Goal: Information Seeking & Learning: Learn about a topic

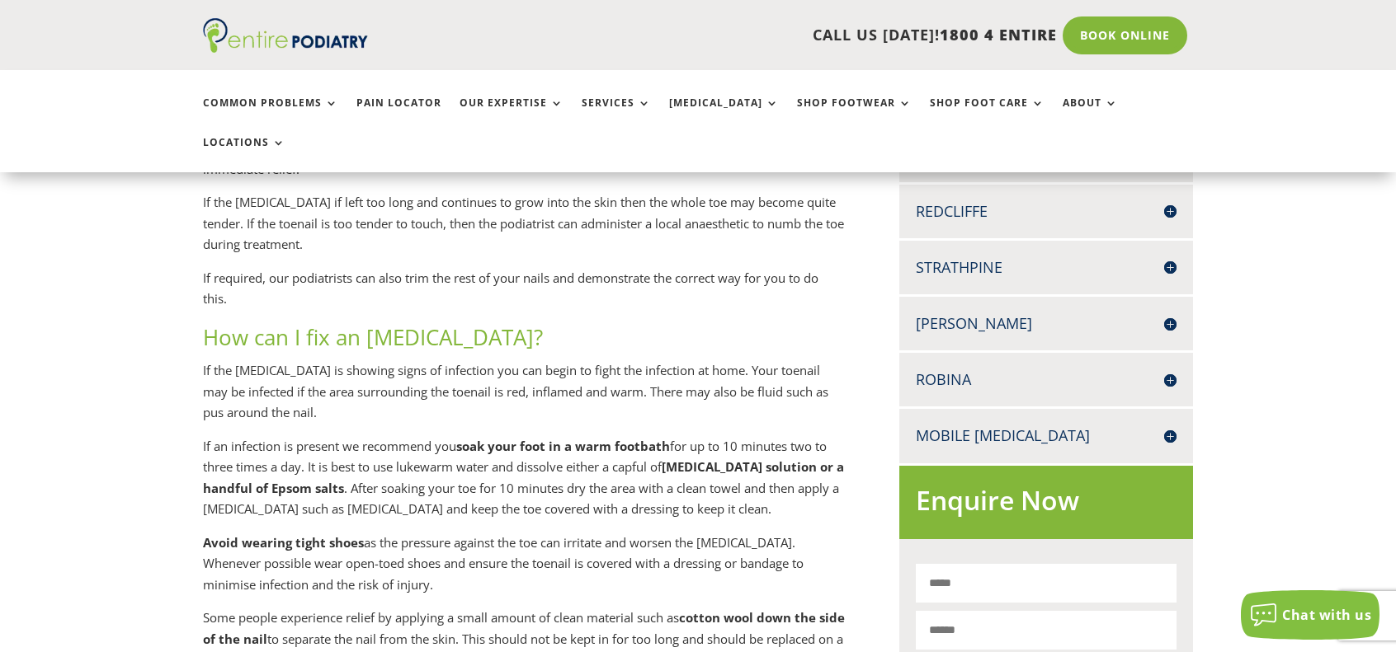
scroll to position [685, 0]
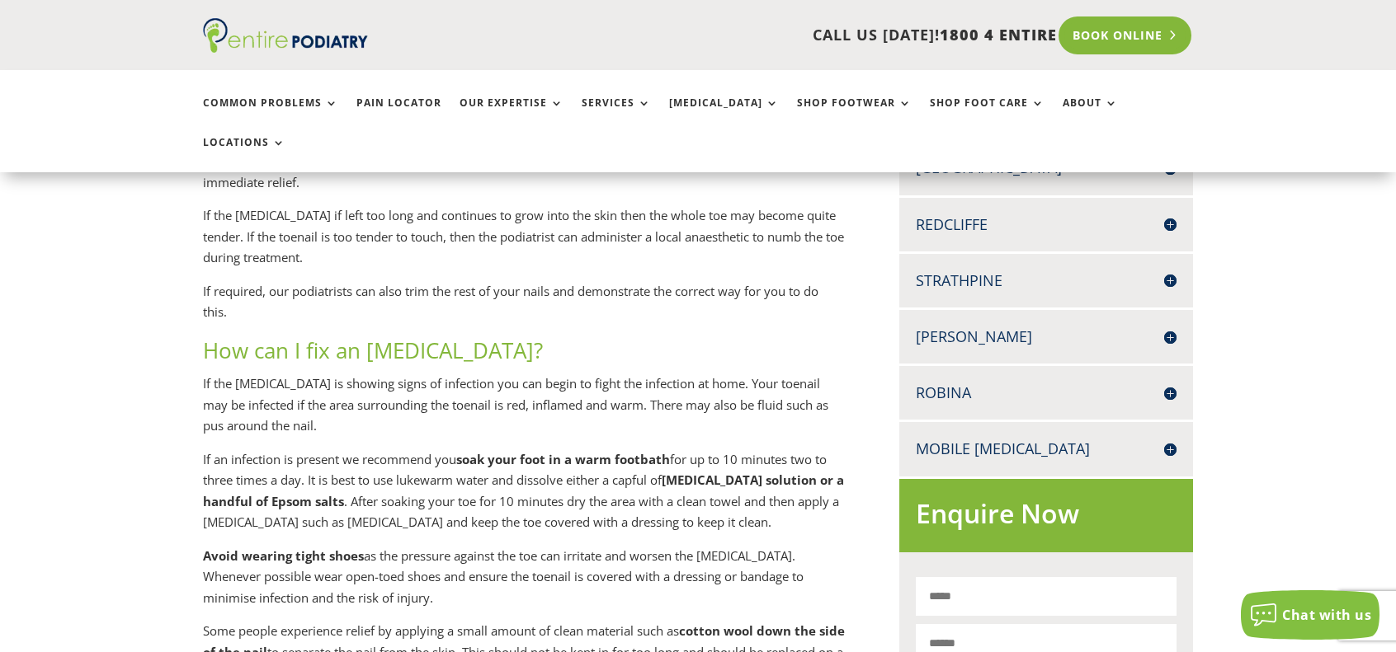
click at [1123, 42] on link "Book Online" at bounding box center [1124, 35] width 133 height 38
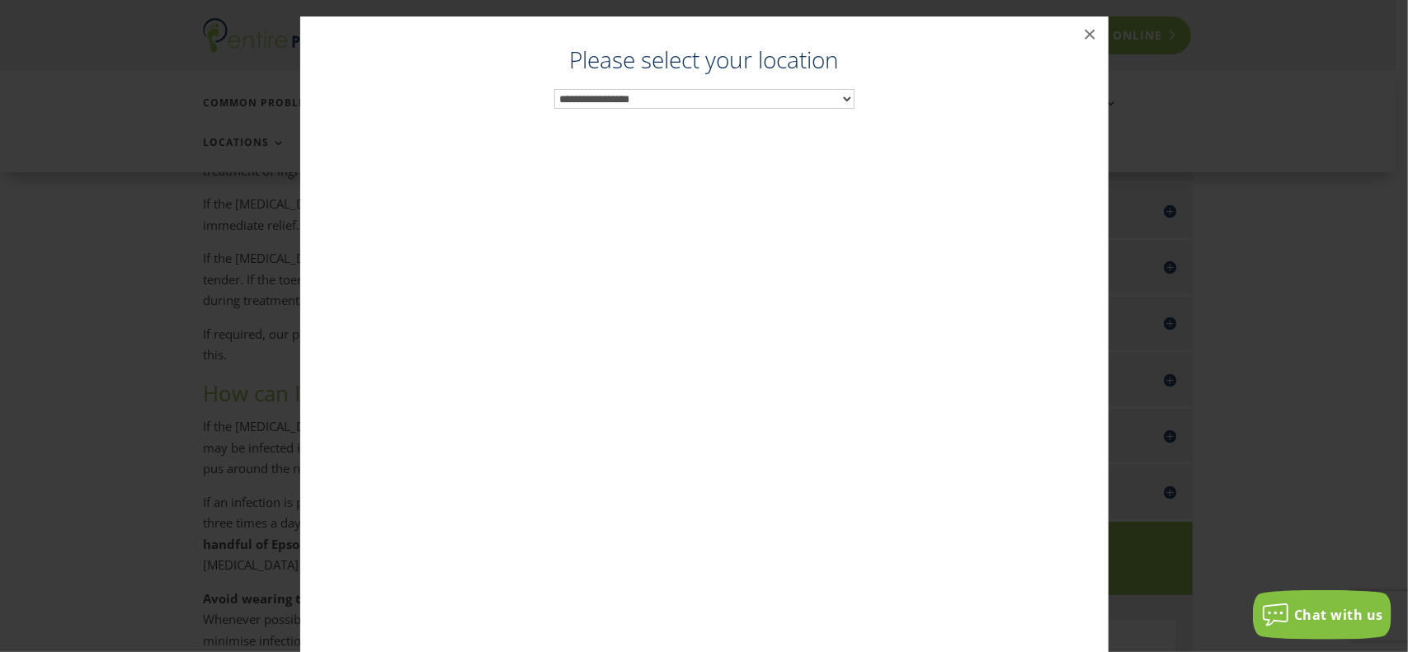
scroll to position [639, 0]
click at [695, 104] on select "**********" at bounding box center [704, 99] width 300 height 21
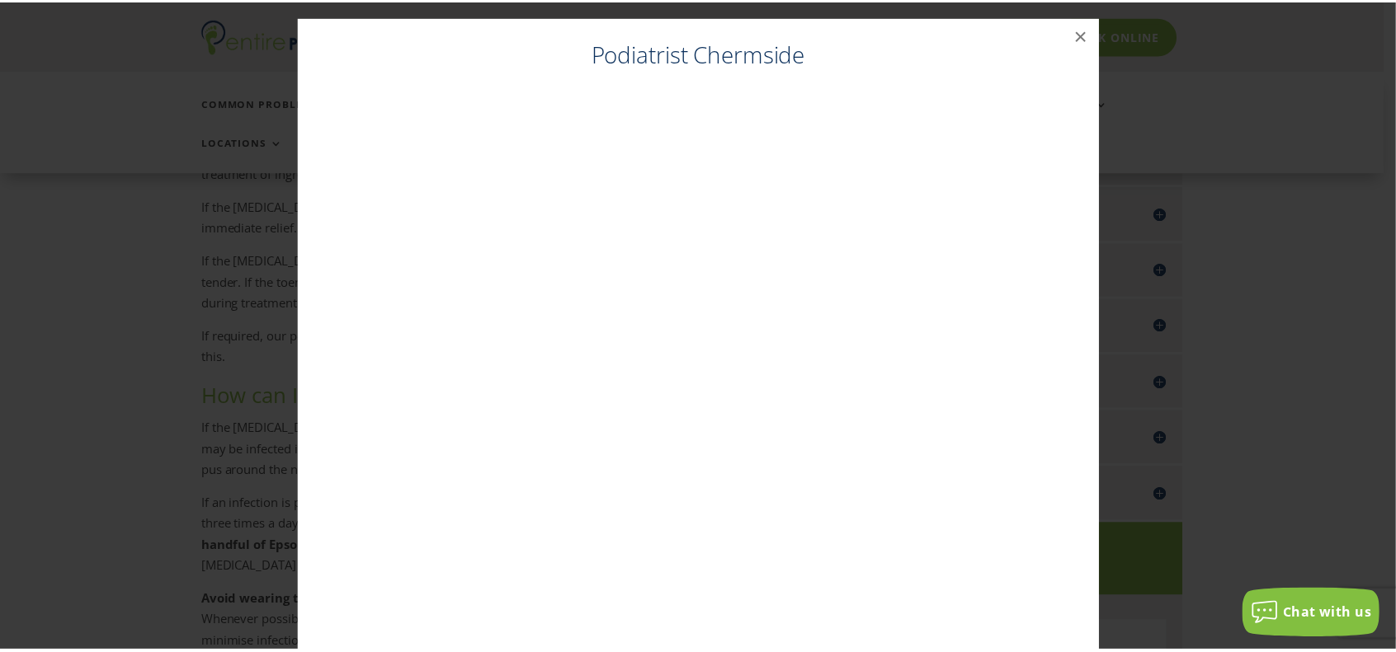
scroll to position [33, 0]
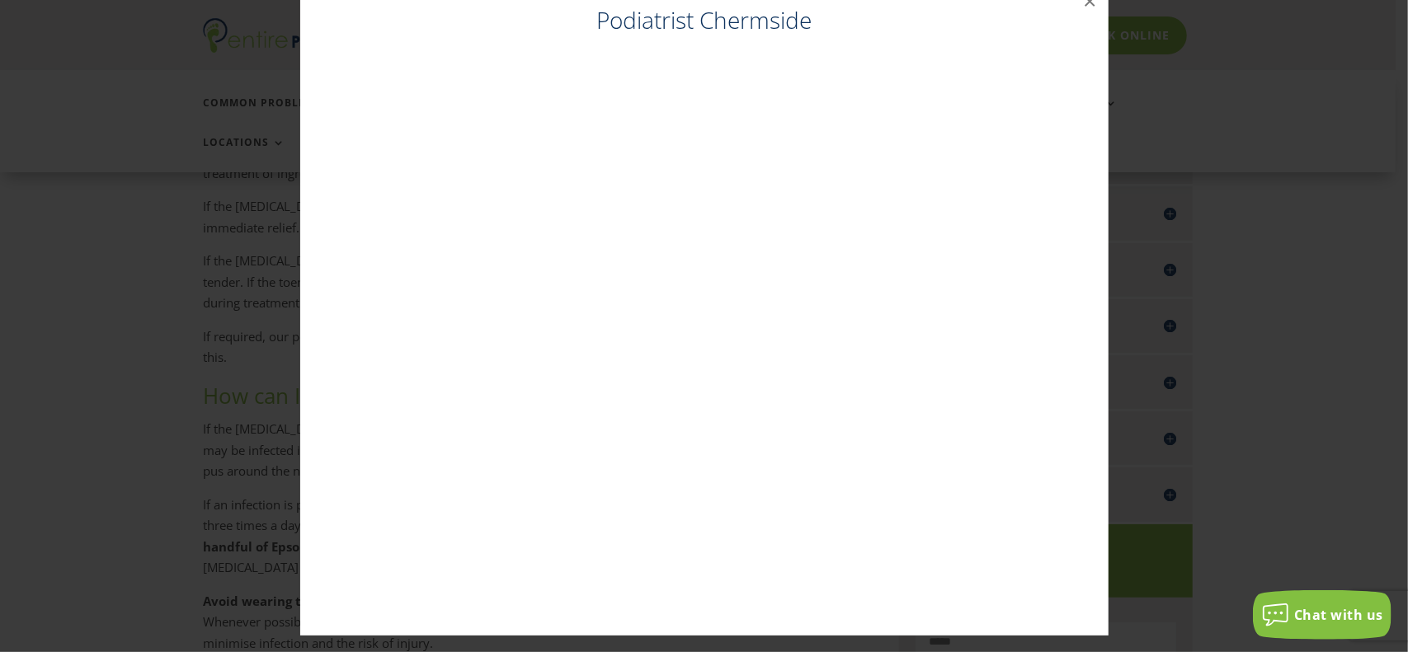
click at [1295, 297] on div "Podiatrist Chermside ×" at bounding box center [704, 309] width 1395 height 685
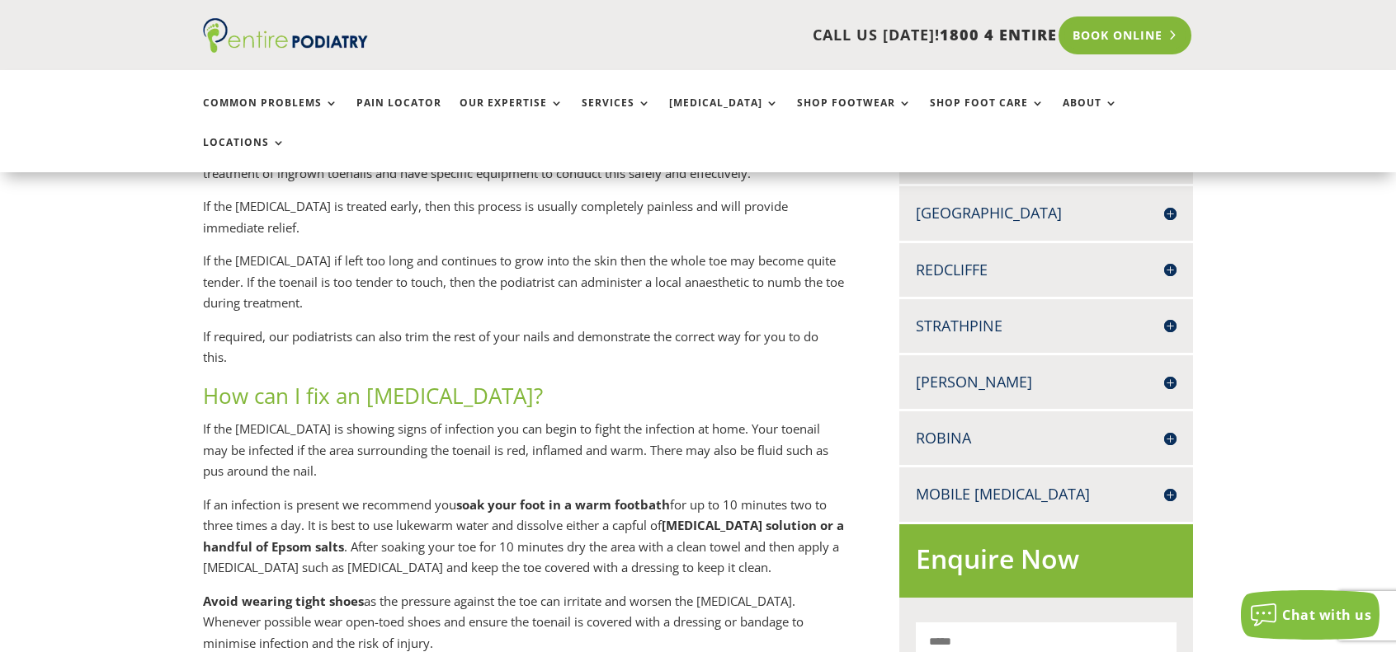
click at [1120, 35] on link "Book Online" at bounding box center [1124, 35] width 133 height 38
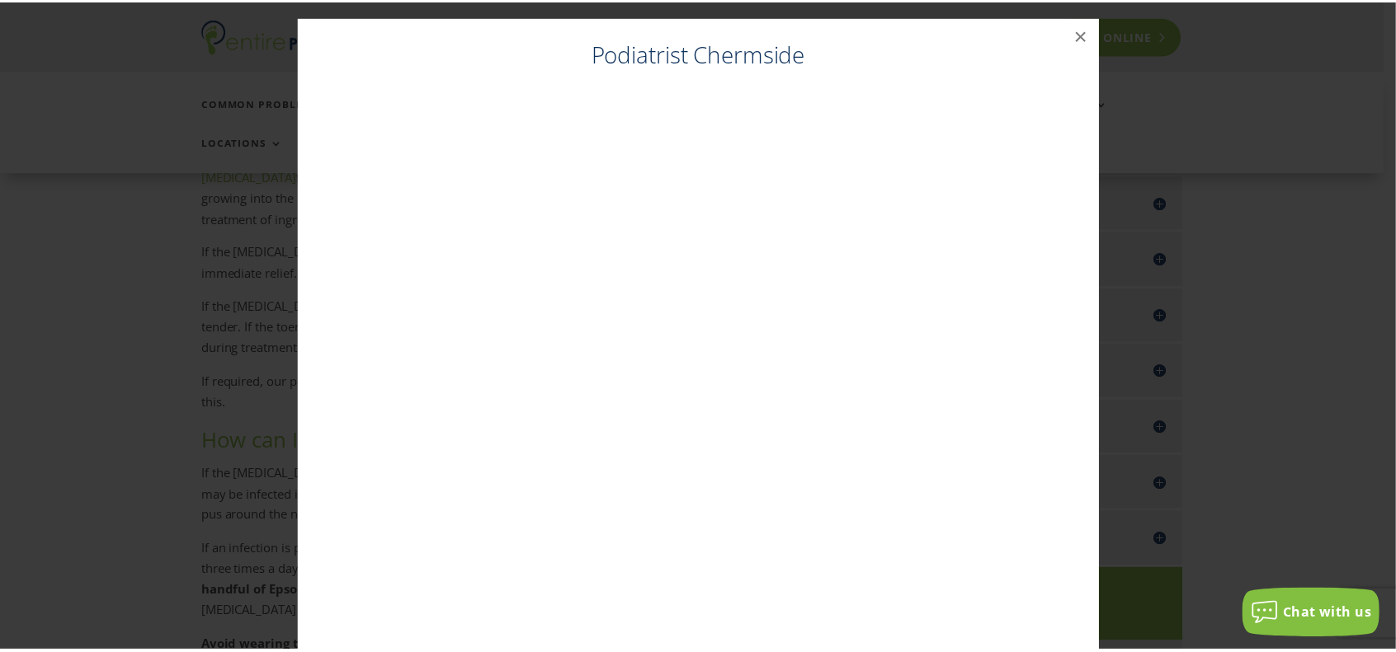
scroll to position [593, 0]
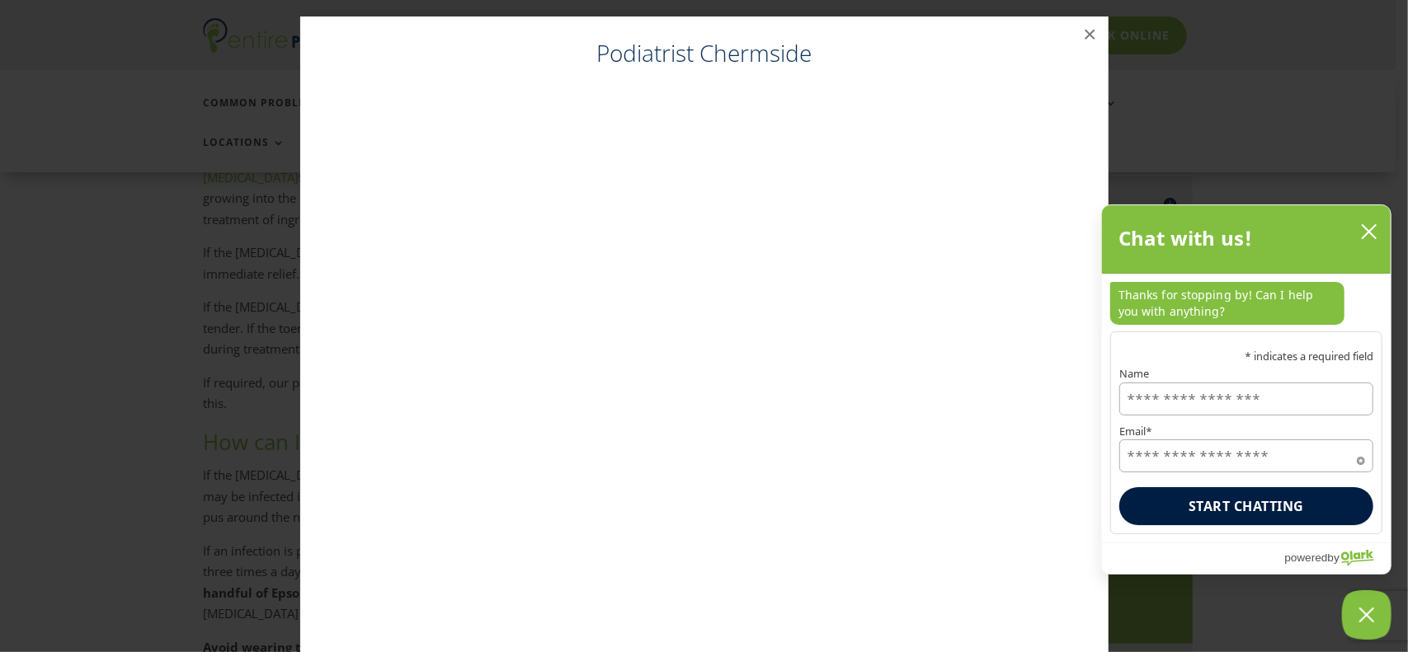
click at [1366, 227] on button "close chatbox" at bounding box center [1369, 231] width 26 height 25
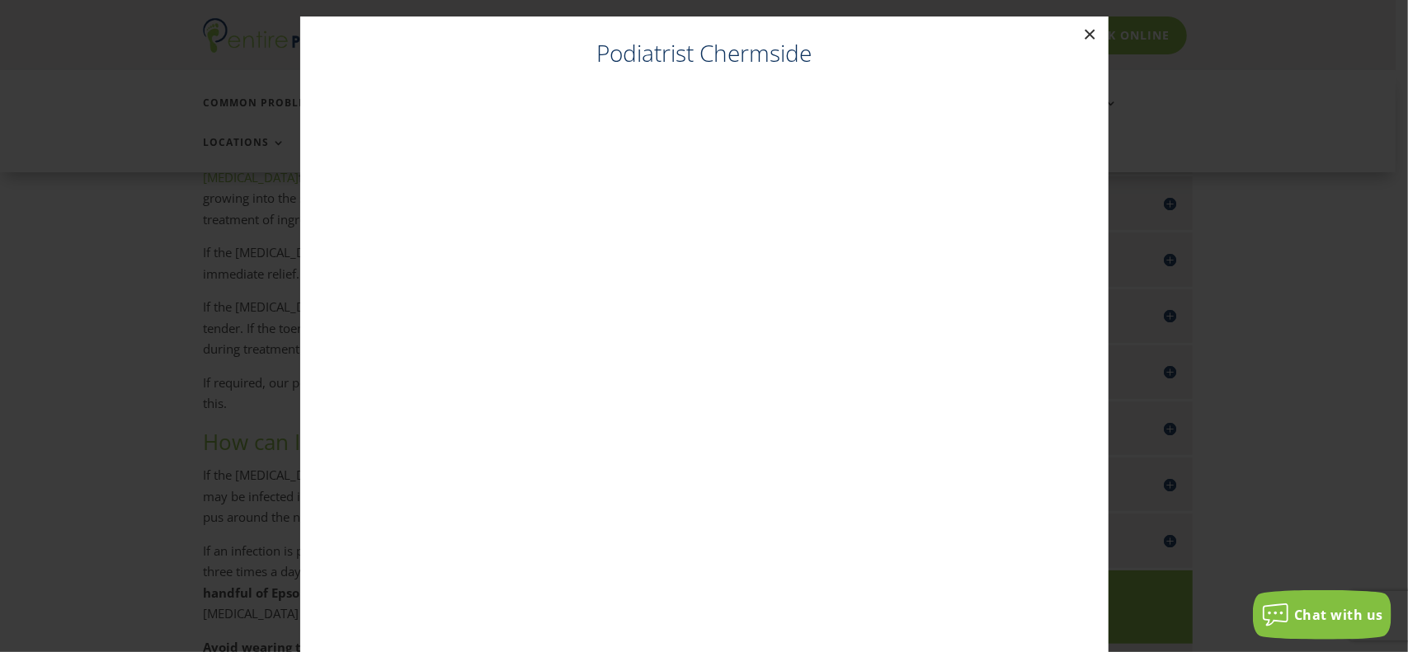
click at [1077, 36] on button "×" at bounding box center [1090, 34] width 36 height 36
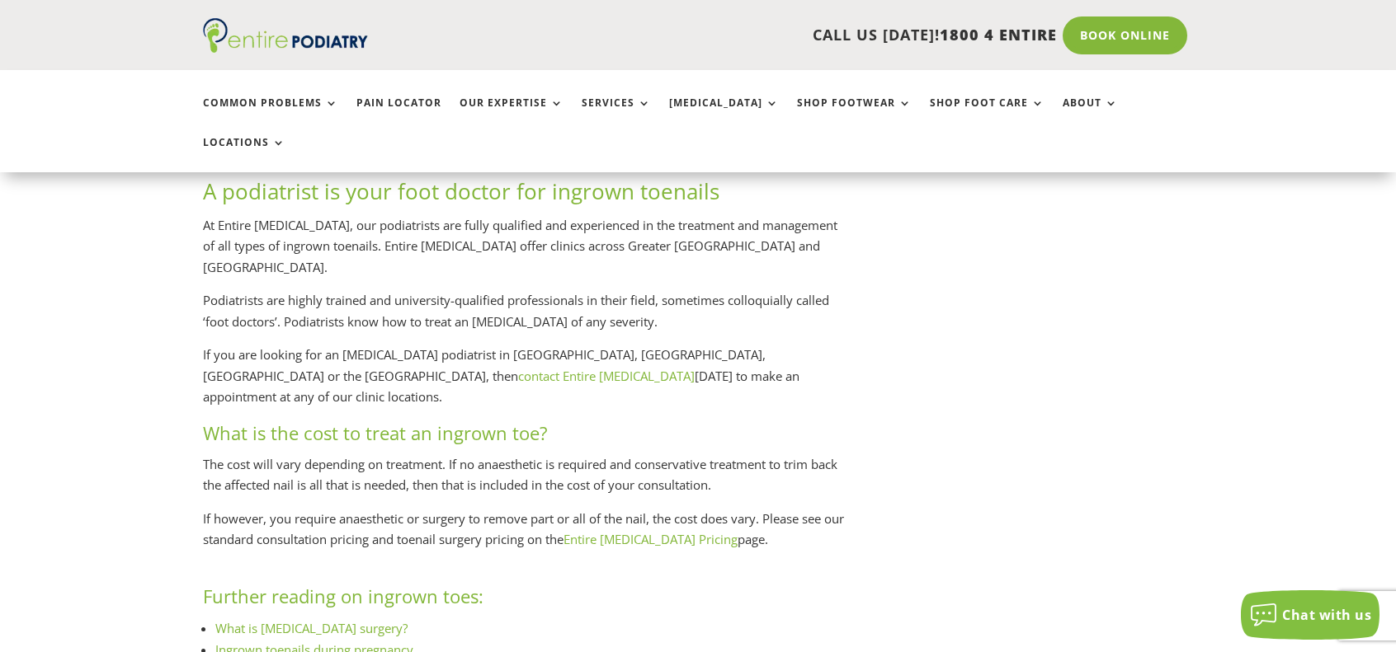
scroll to position [1544, 0]
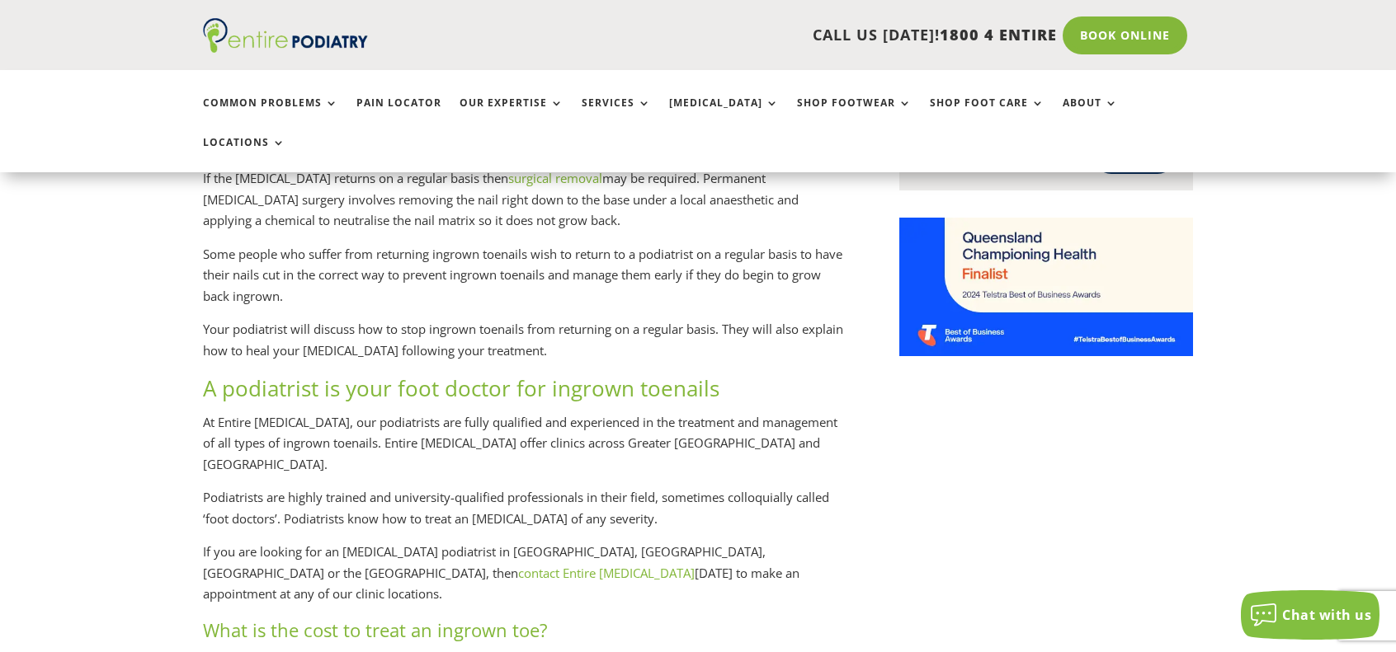
click at [277, 244] on p "Some people who suffer from returning ingrown toenails wish to return to a podi…" at bounding box center [524, 282] width 642 height 76
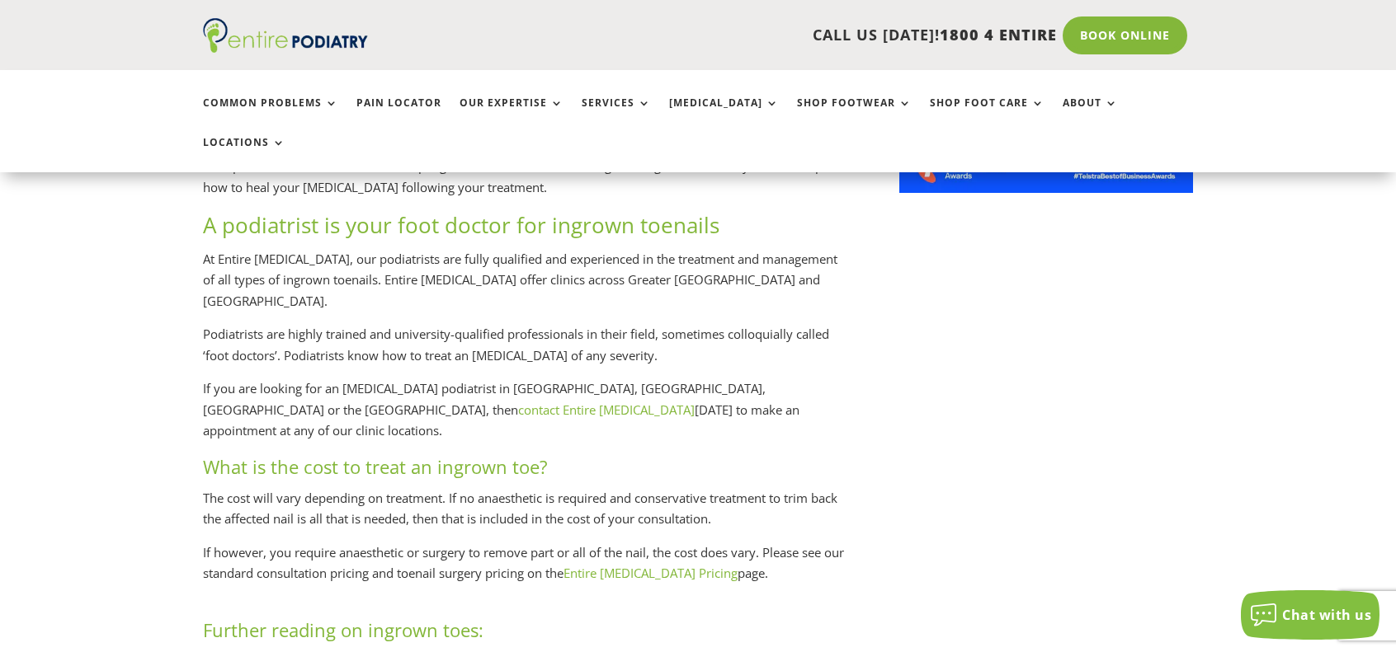
scroll to position [1516, 0]
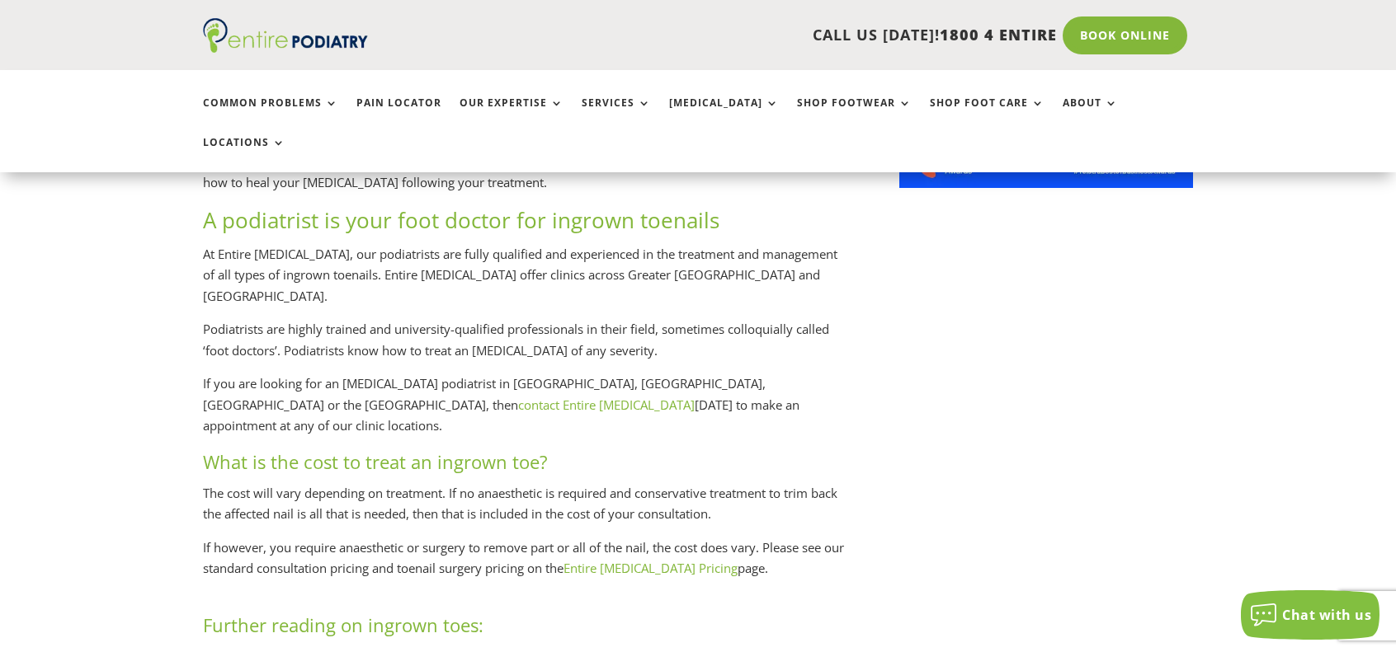
click at [661, 560] on link "Entire Podiatry Pricing" at bounding box center [650, 568] width 174 height 16
